Goal: Information Seeking & Learning: Learn about a topic

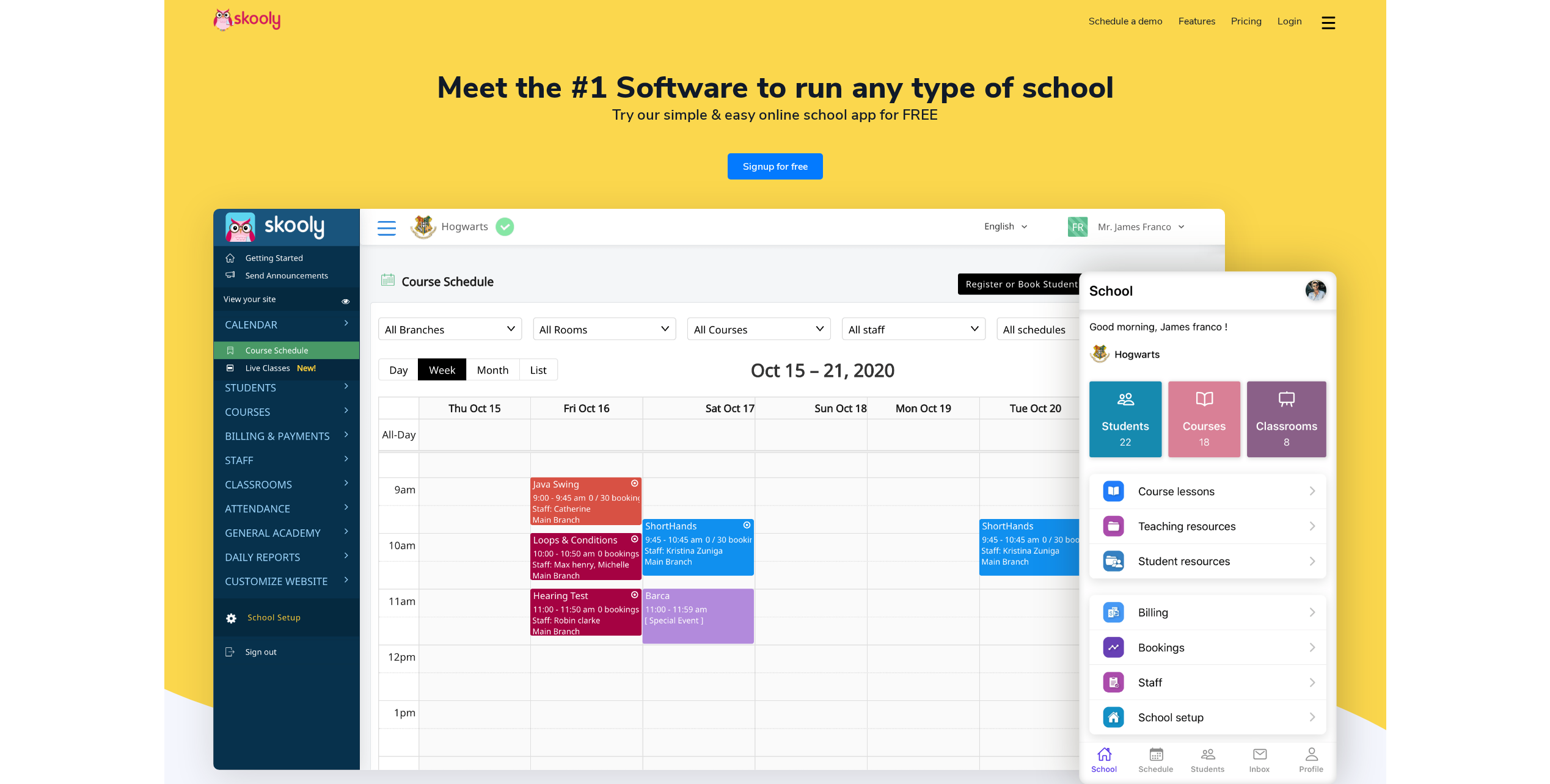
select select "en"
click at [261, 16] on img at bounding box center [247, 20] width 67 height 24
select select "32"
select select "[GEOGRAPHIC_DATA]"
select select "Europe/[GEOGRAPHIC_DATA]"
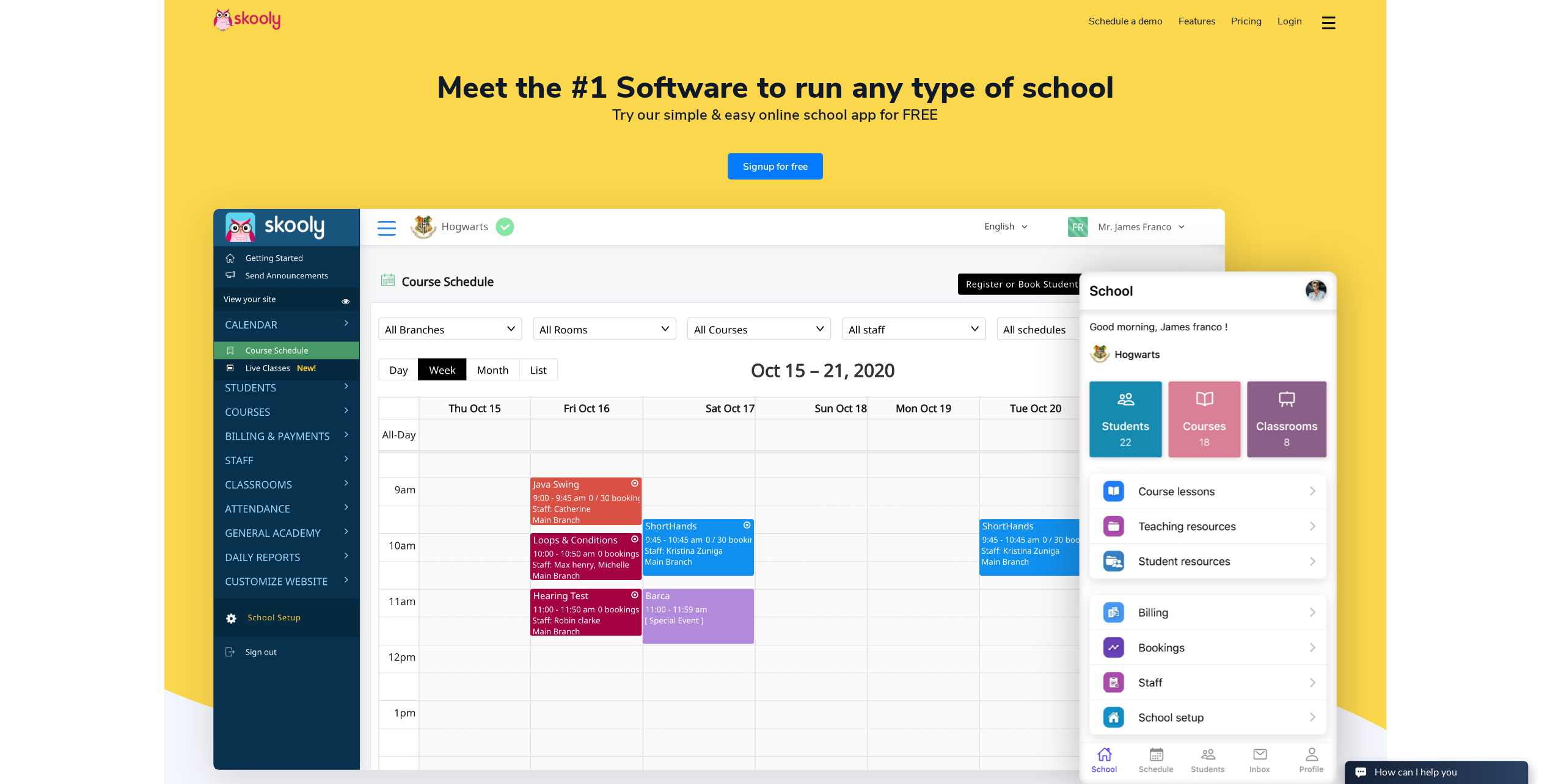
click at [1245, 24] on span "Pricing" at bounding box center [1246, 21] width 31 height 13
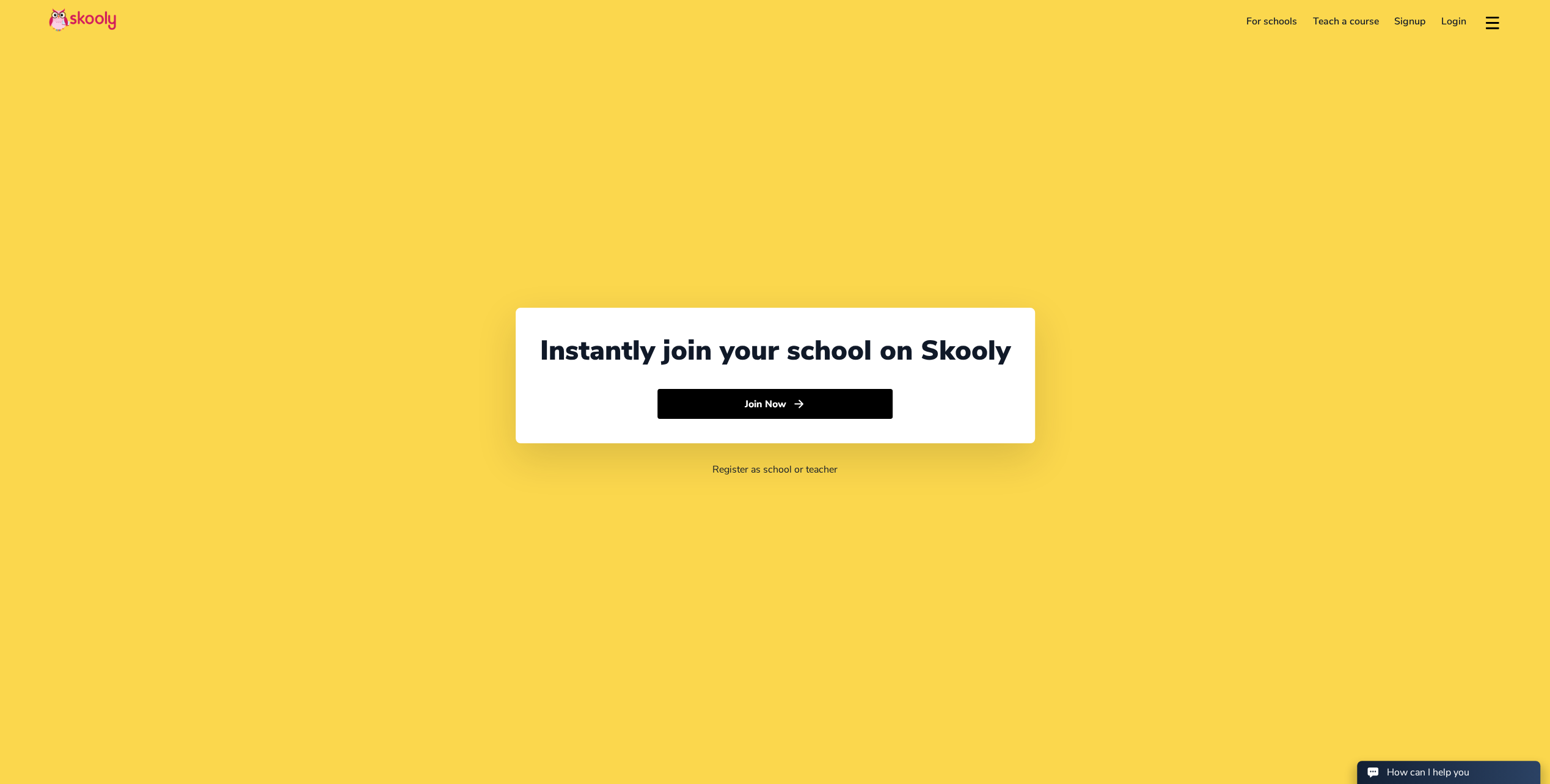
select select "32"
select select "[GEOGRAPHIC_DATA]"
select select "Europe/[GEOGRAPHIC_DATA]"
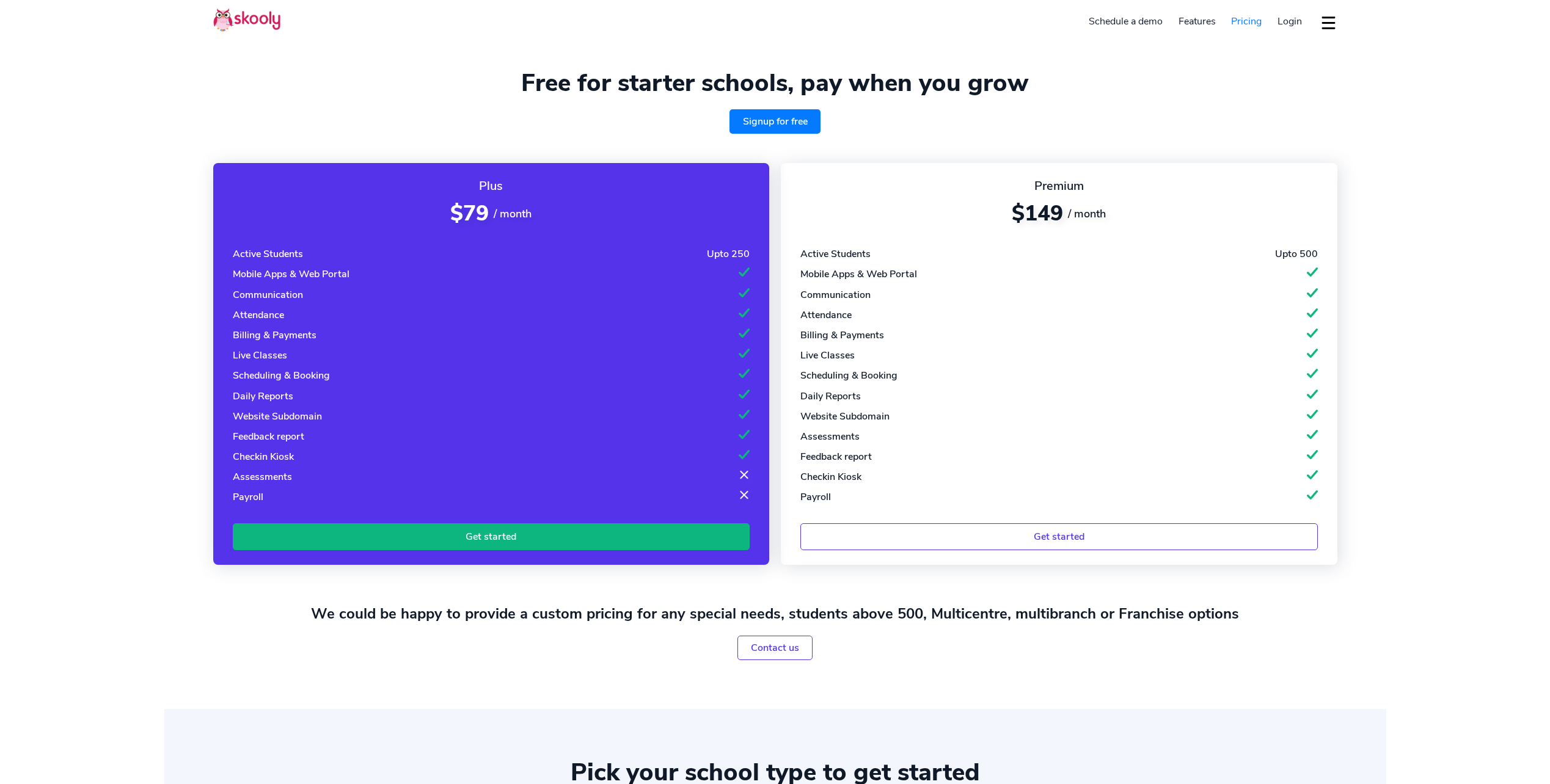
select select "en"
select select "32"
select select "[GEOGRAPHIC_DATA]"
select select "Europe/[GEOGRAPHIC_DATA]"
click at [256, 23] on img at bounding box center [247, 20] width 67 height 24
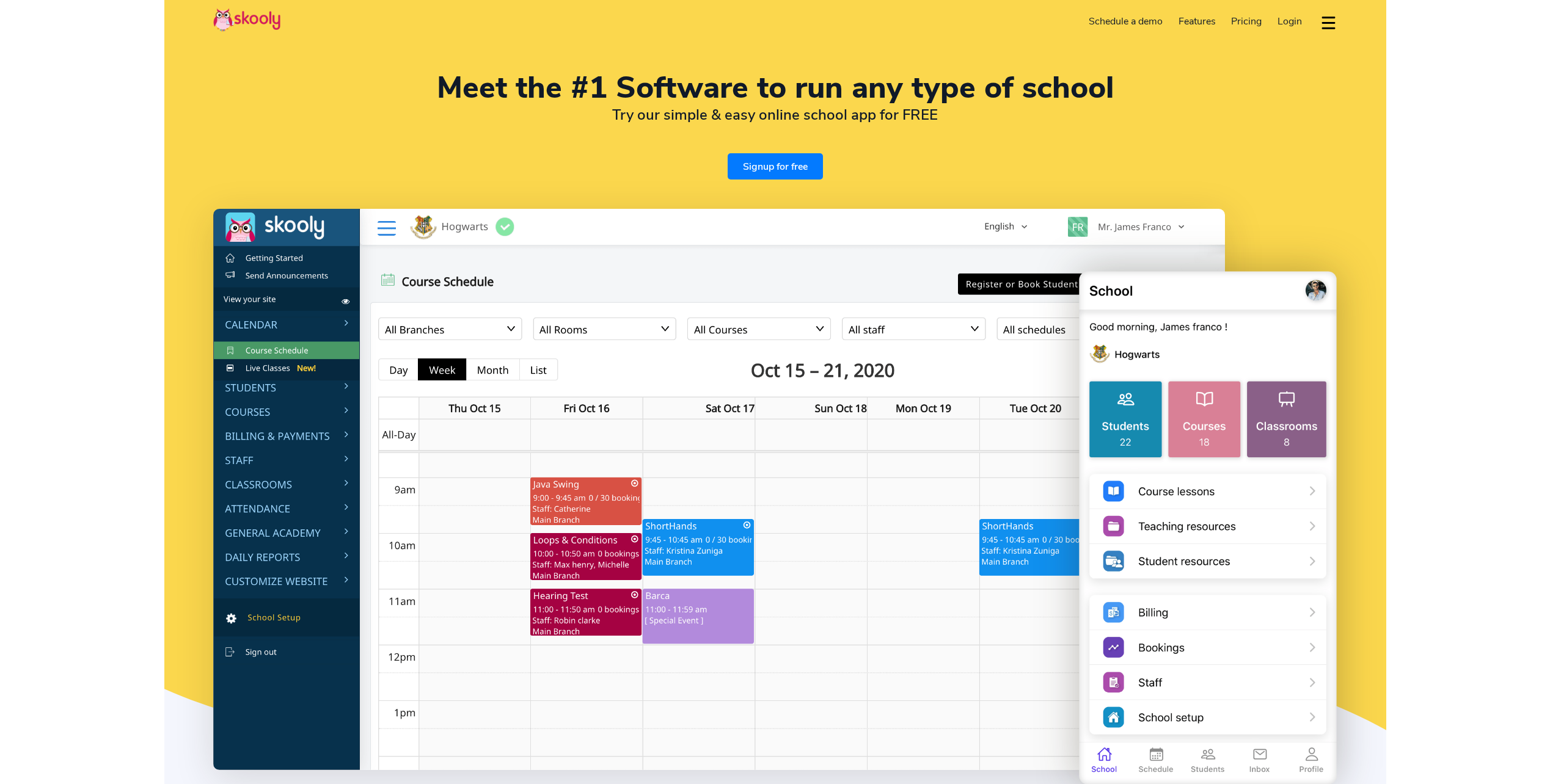
select select "en"
select select "32"
select select "[GEOGRAPHIC_DATA]"
select select "Europe/[GEOGRAPHIC_DATA]"
